Goal: Communication & Community: Answer question/provide support

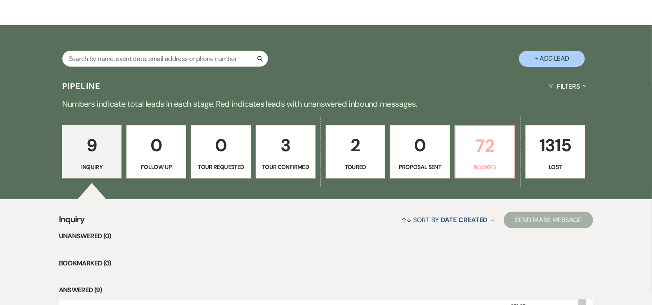
click at [497, 138] on p "72" at bounding box center [484, 146] width 49 height 28
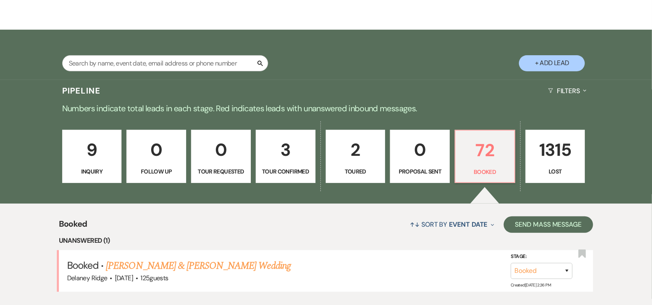
scroll to position [243, 0]
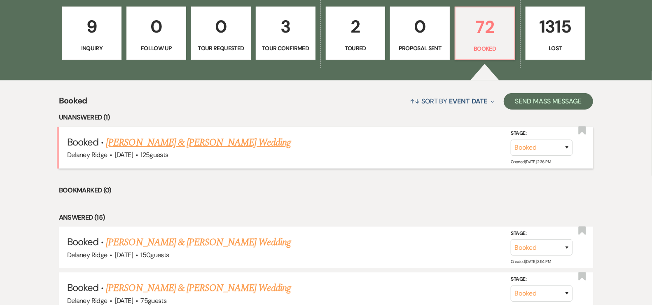
click at [227, 144] on link "[PERSON_NAME] & [PERSON_NAME] Wedding" at bounding box center [198, 142] width 184 height 15
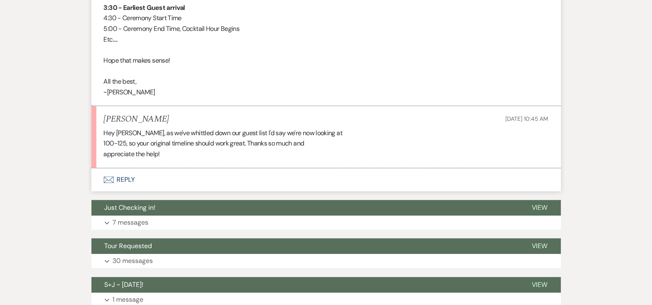
click at [121, 170] on button "Envelope Reply" at bounding box center [325, 179] width 469 height 23
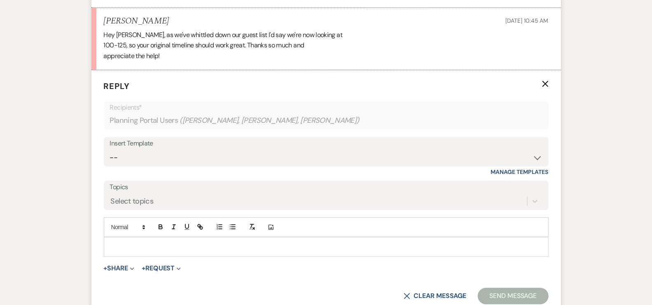
scroll to position [1312, 0]
click at [154, 230] on div "Add Photo" at bounding box center [326, 227] width 445 height 20
click at [154, 237] on div at bounding box center [326, 246] width 444 height 19
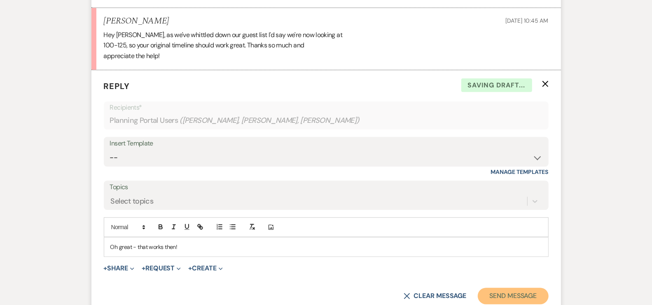
click at [524, 294] on button "Send Message" at bounding box center [513, 295] width 70 height 16
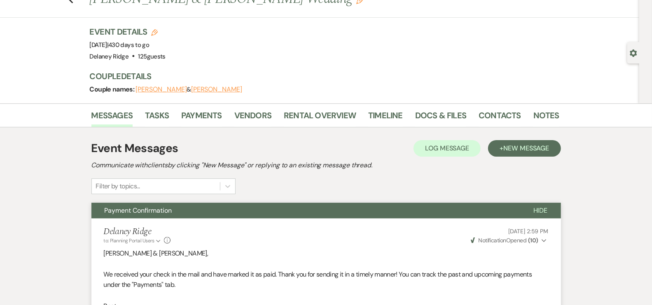
scroll to position [0, 0]
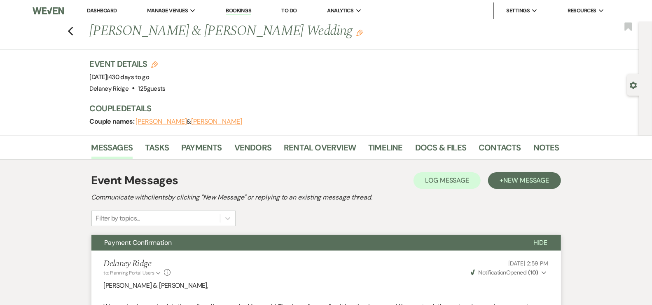
click at [70, 24] on div "Previous [PERSON_NAME] & [PERSON_NAME] Wedding Edit Bookmark" at bounding box center [317, 35] width 643 height 28
click at [72, 27] on icon "Previous" at bounding box center [71, 31] width 6 height 10
